Goal: Information Seeking & Learning: Check status

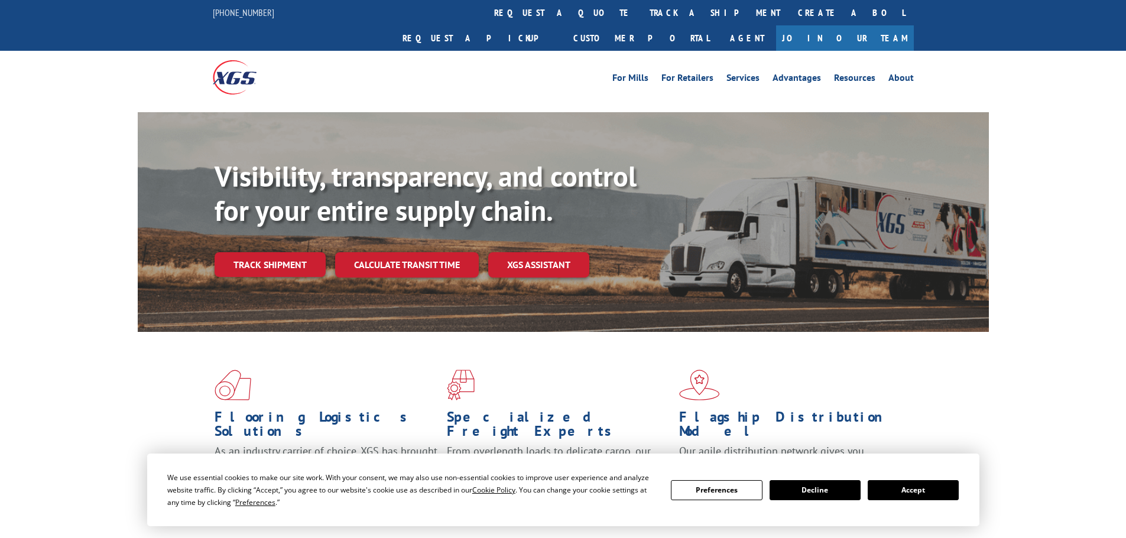
click at [928, 479] on div "We use essential cookies to make our site work. With your consent, we may also …" at bounding box center [562, 490] width 791 height 37
click at [918, 492] on button "Accept" at bounding box center [912, 490] width 91 height 20
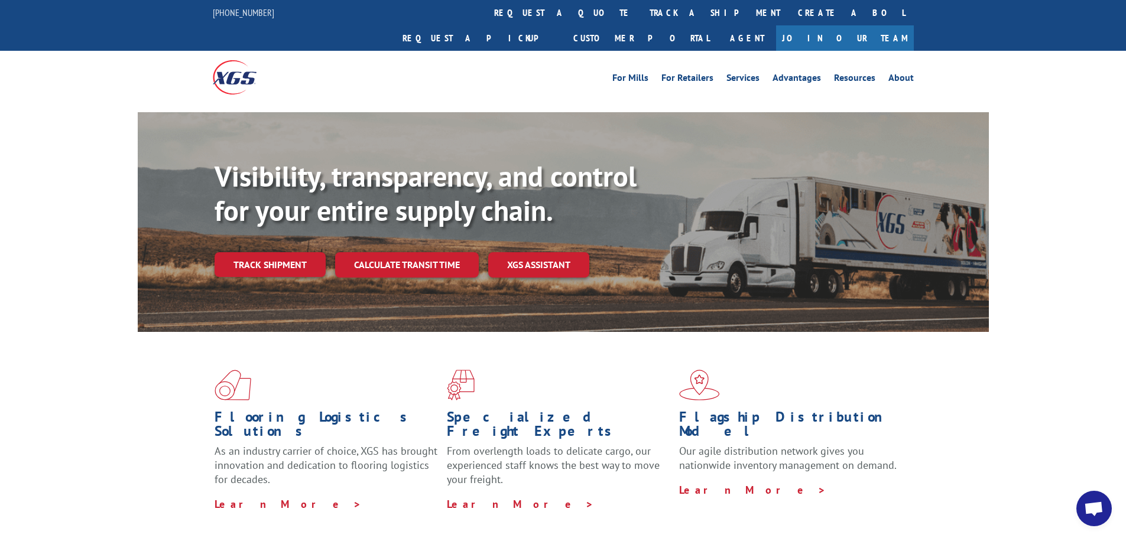
drag, startPoint x: 271, startPoint y: 243, endPoint x: 269, endPoint y: 238, distance: 6.2
click at [271, 252] on link "Track shipment" at bounding box center [269, 264] width 111 height 25
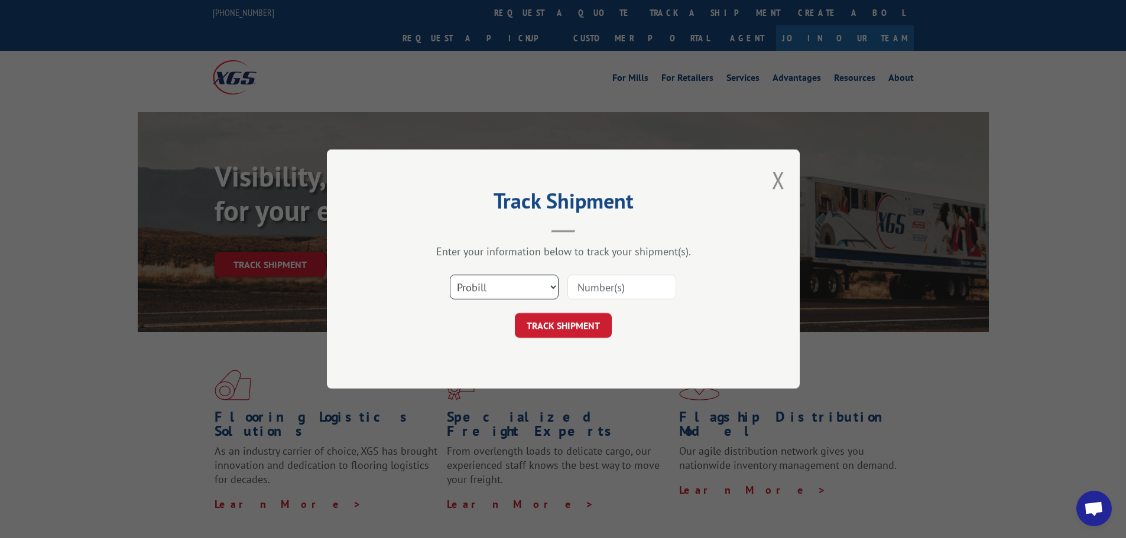
click at [512, 297] on select "Select category... Probill BOL PO" at bounding box center [504, 287] width 109 height 25
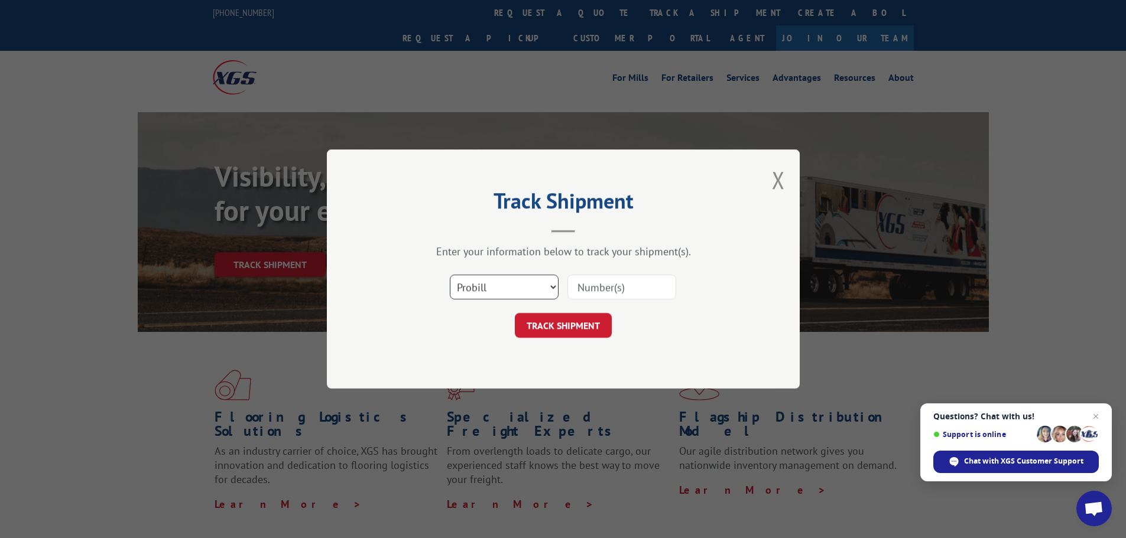
select select "bol"
click at [450, 275] on select "Select category... Probill BOL PO" at bounding box center [504, 287] width 109 height 25
click at [598, 287] on input at bounding box center [621, 287] width 109 height 25
paste input "7067569"
type input "7067569"
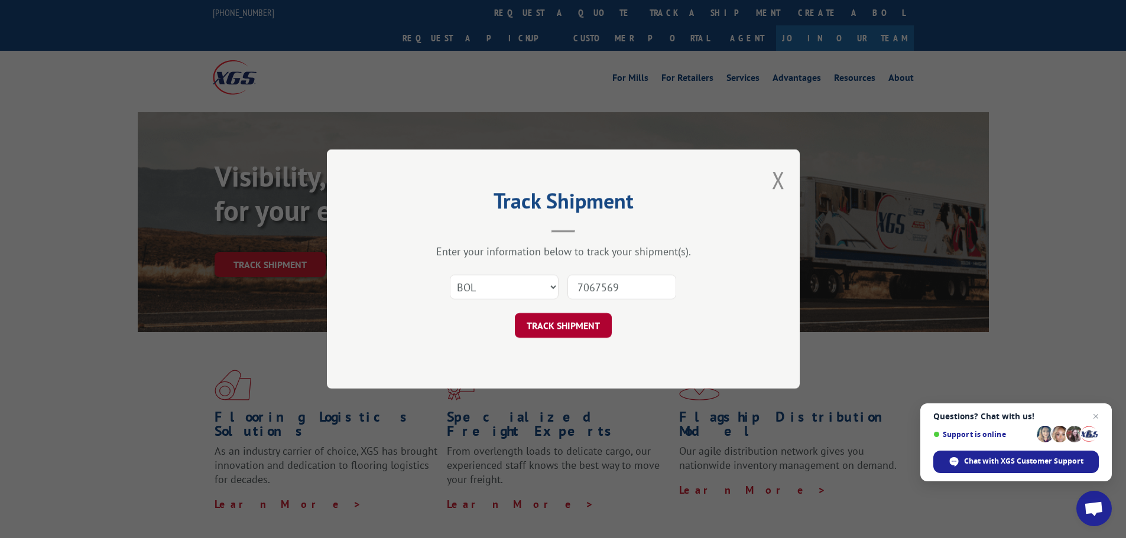
click at [543, 334] on button "TRACK SHIPMENT" at bounding box center [563, 325] width 97 height 25
